Goal: Find contact information: Find contact information

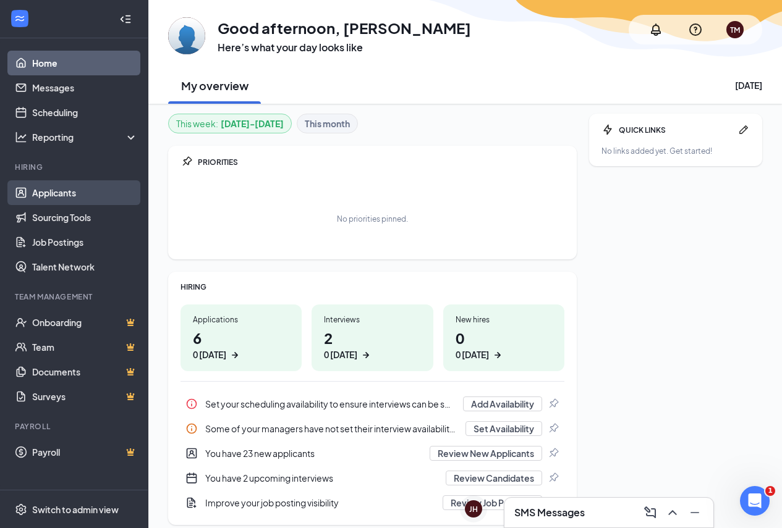
click at [40, 192] on link "Applicants" at bounding box center [85, 192] width 106 height 25
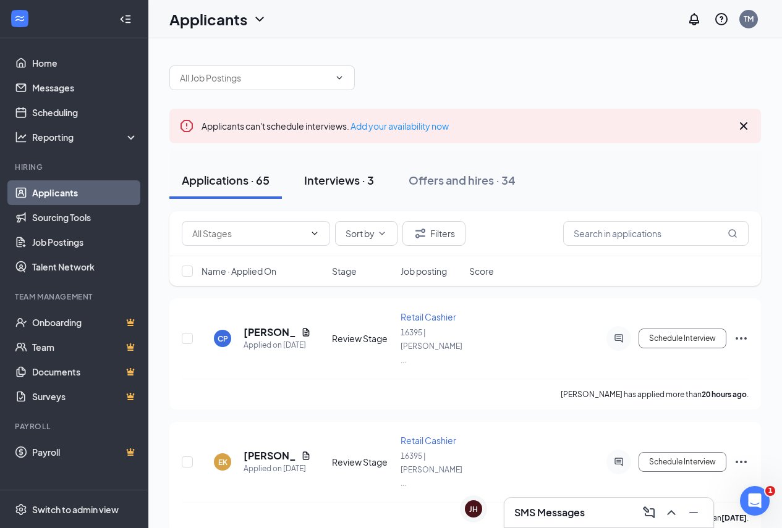
click at [353, 182] on div "Interviews · 3" at bounding box center [339, 179] width 70 height 15
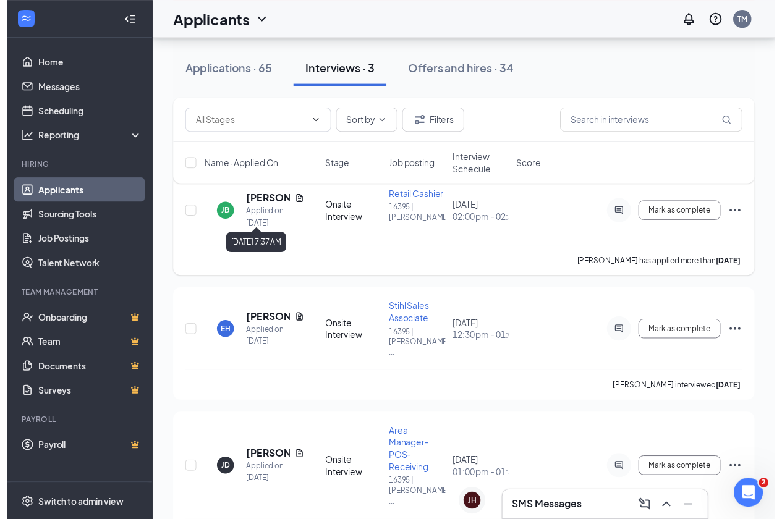
scroll to position [148, 0]
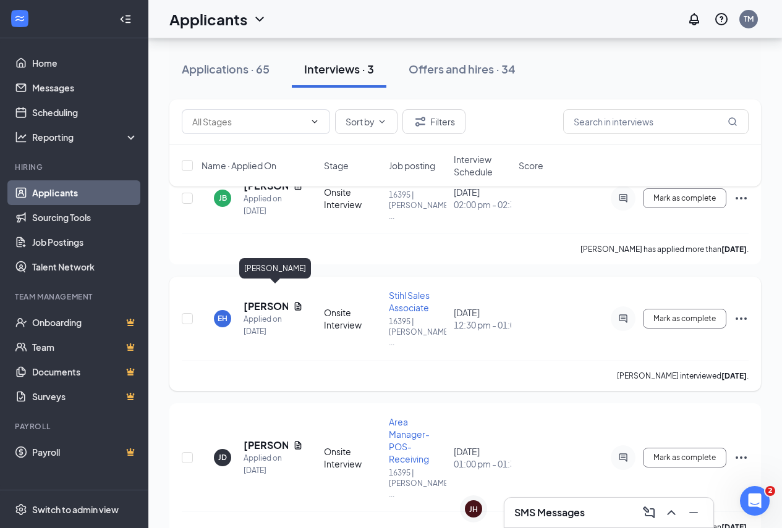
click at [260, 300] on h5 "Emily Hunter" at bounding box center [265, 307] width 44 height 14
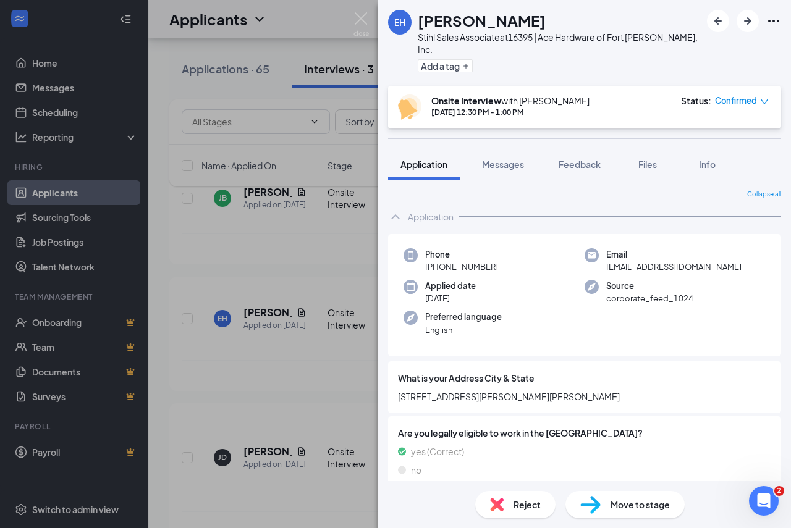
click at [642, 261] on span "hunteremily87@gmail.com" at bounding box center [673, 267] width 135 height 12
drag, startPoint x: 642, startPoint y: 253, endPoint x: 693, endPoint y: 254, distance: 51.3
click at [693, 261] on span "hunteremily87@gmail.com" at bounding box center [673, 267] width 135 height 12
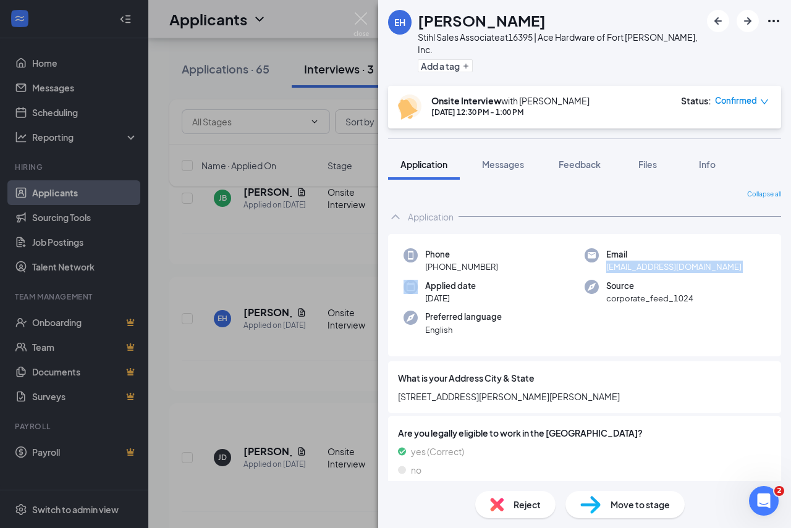
click at [693, 261] on span "hunteremily87@gmail.com" at bounding box center [673, 267] width 135 height 12
copy span "hunteremily87@gmail.com"
click at [476, 261] on span "+1 (707) 301-6403" at bounding box center [461, 267] width 73 height 12
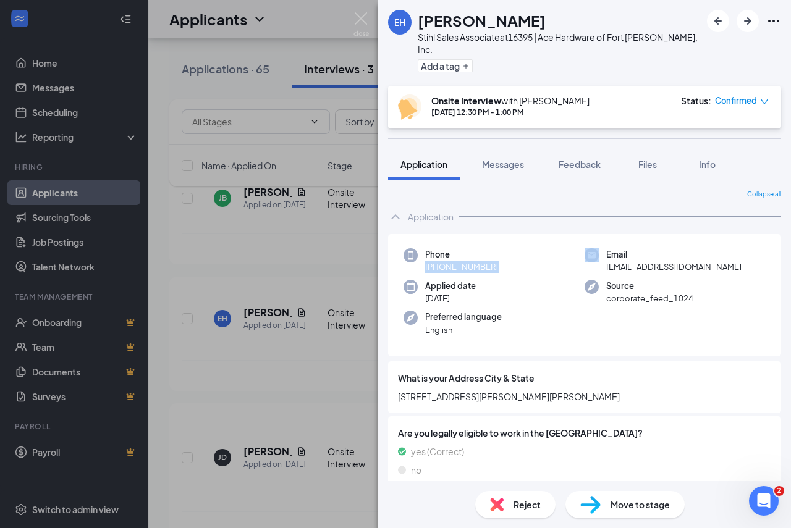
copy span "+1 (707) 301-6403"
click at [631, 261] on span "hunteremily87@gmail.com" at bounding box center [673, 267] width 135 height 12
copy span "hunteremily87@gmail.com"
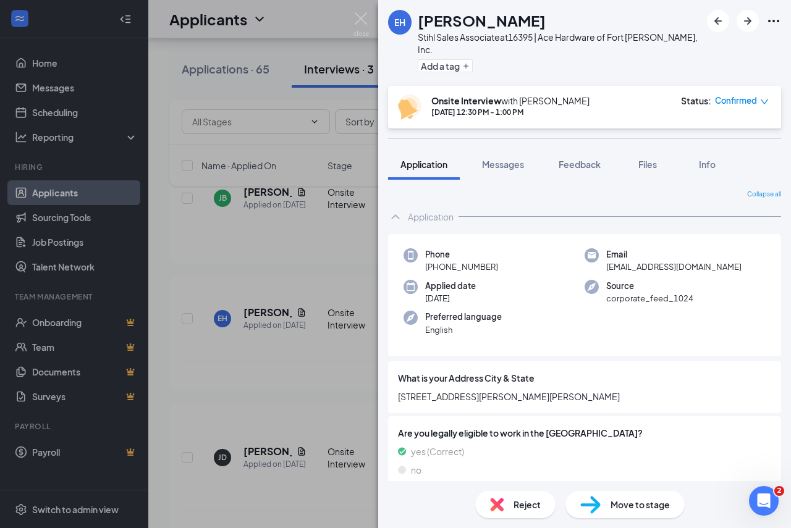
click at [71, 198] on div "EH Emily Hunter Stihl Sales Associate at 16395 | Ace Hardware of Fort Collins, …" at bounding box center [395, 264] width 791 height 528
click at [71, 188] on div "EH Emily Hunter Stihl Sales Associate at 16395 | Ace Hardware of Fort Collins, …" at bounding box center [395, 264] width 791 height 528
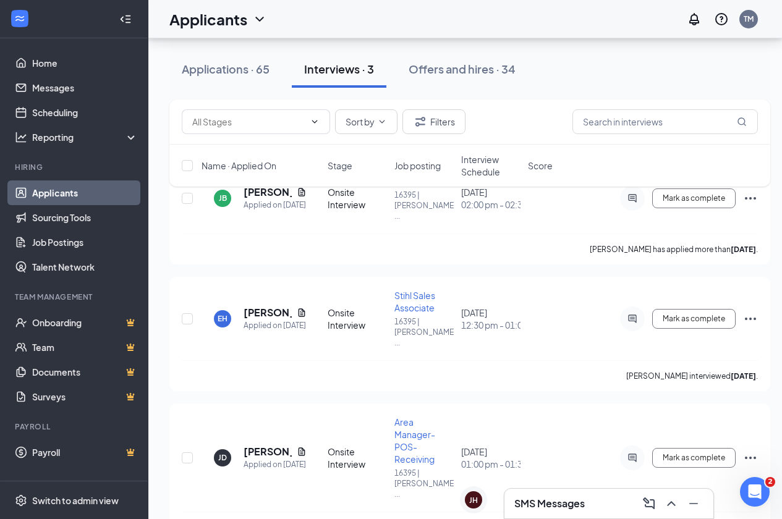
click at [71, 188] on link "Applicants" at bounding box center [85, 192] width 106 height 25
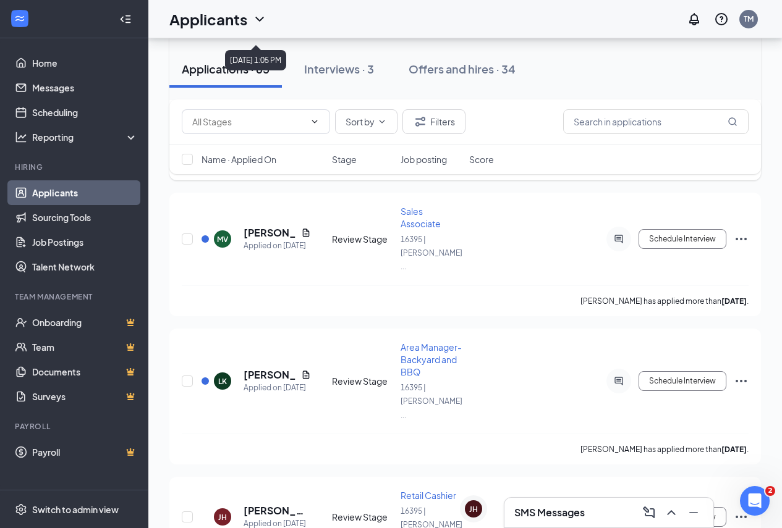
scroll to position [803, 0]
